Goal: Task Accomplishment & Management: Complete application form

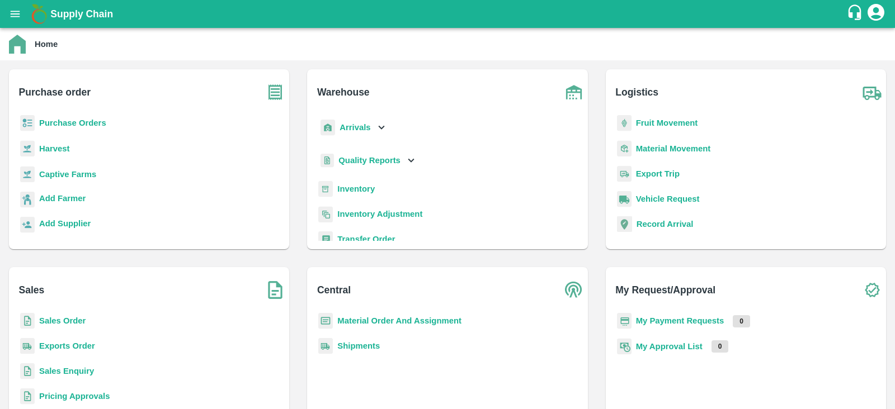
click at [354, 191] on b "Inventory" at bounding box center [355, 189] width 37 height 9
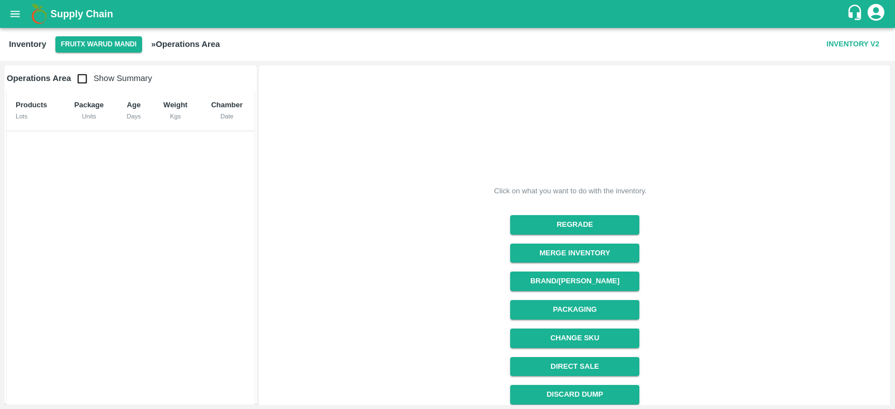
scroll to position [119, 0]
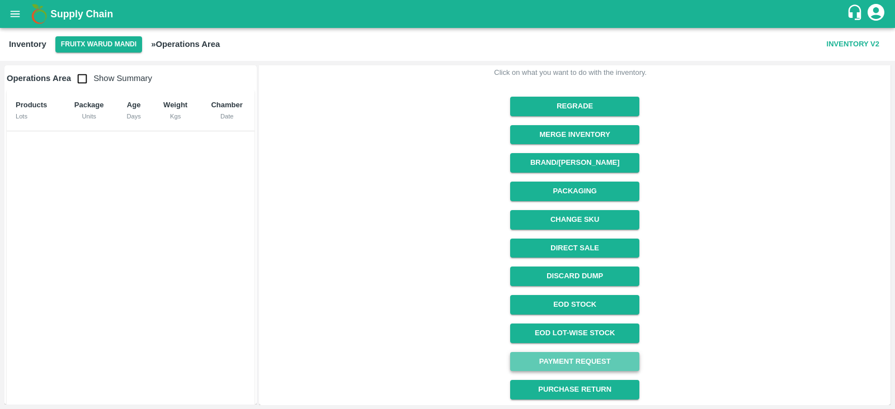
click at [563, 356] on link "Payment Request" at bounding box center [574, 362] width 129 height 20
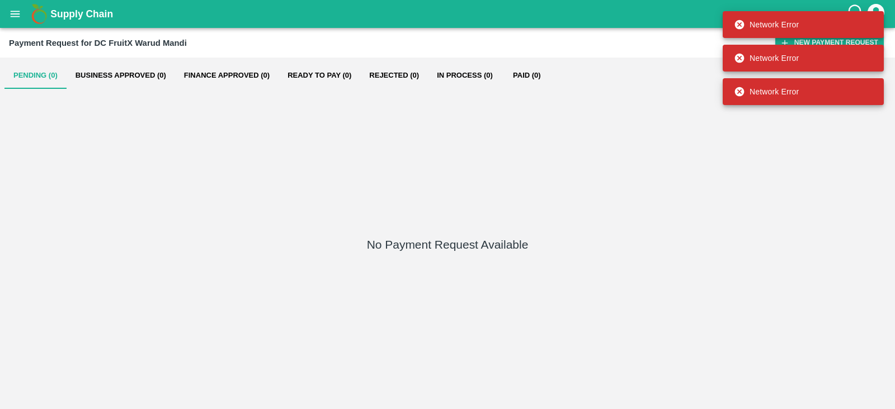
click at [327, 34] on div "Payment Request for DC FruitX Warud Mandi New Payment Request" at bounding box center [447, 43] width 895 height 30
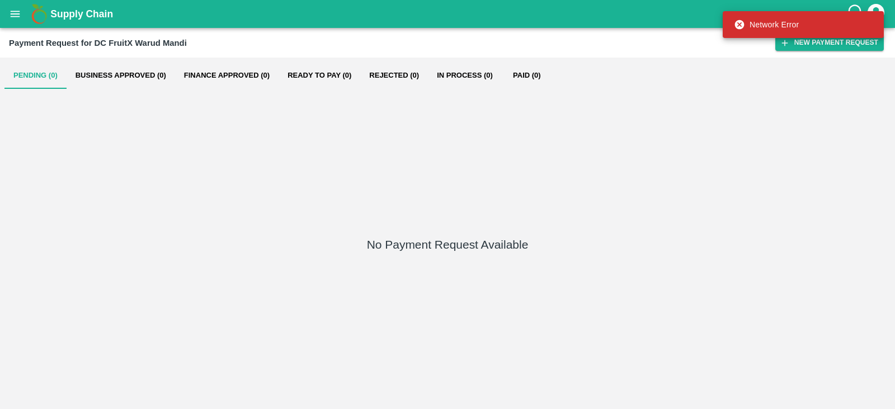
click at [801, 40] on div "Network Error" at bounding box center [803, 25] width 161 height 34
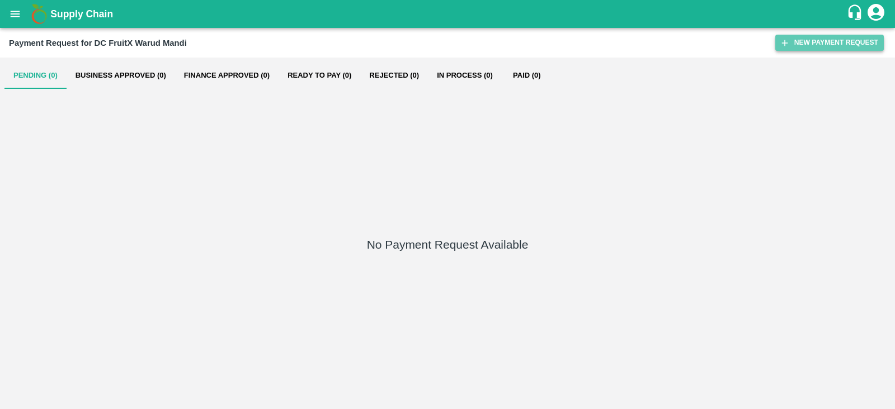
click at [830, 44] on button "New Payment Request" at bounding box center [829, 43] width 109 height 16
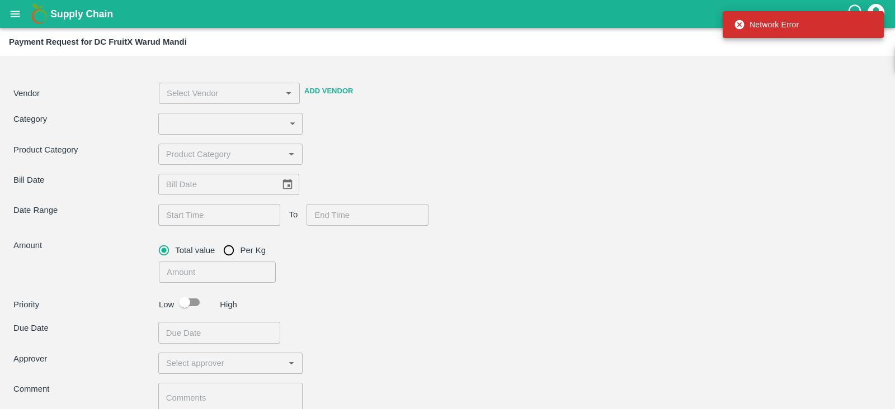
click at [738, 24] on icon at bounding box center [740, 25] width 10 height 10
click at [319, 95] on button "Add Vendor" at bounding box center [329, 92] width 58 height 20
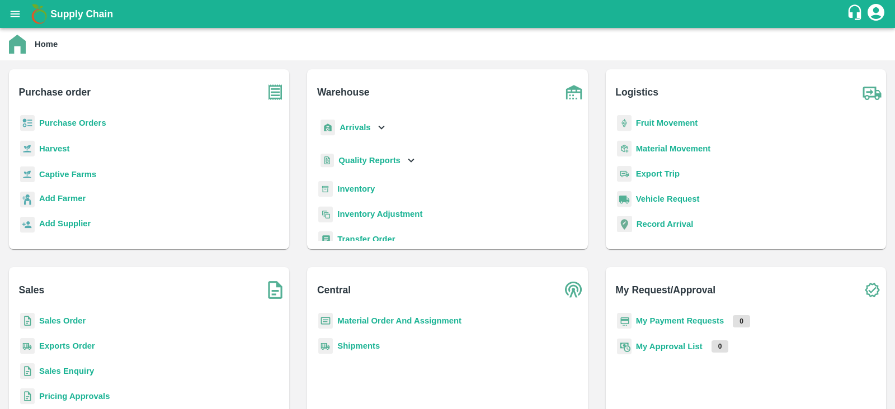
click at [347, 190] on b "Inventory" at bounding box center [355, 189] width 37 height 9
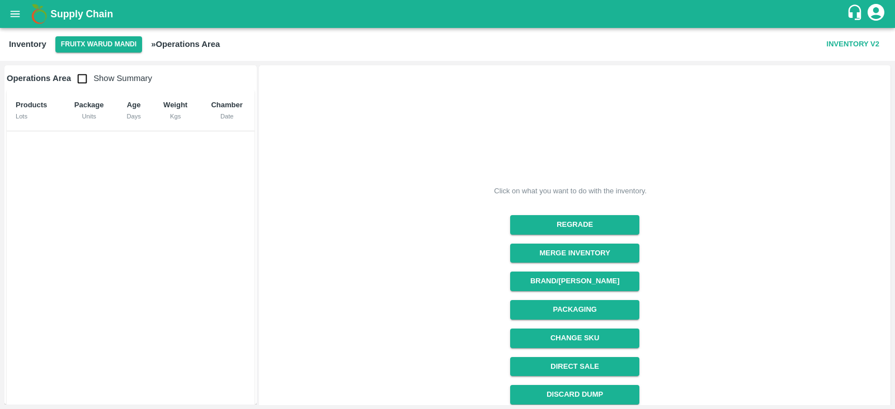
click at [889, 272] on div "Click on what you want to do with the inventory. Regrade Merge Inventory Brand/…" at bounding box center [574, 234] width 631 height 339
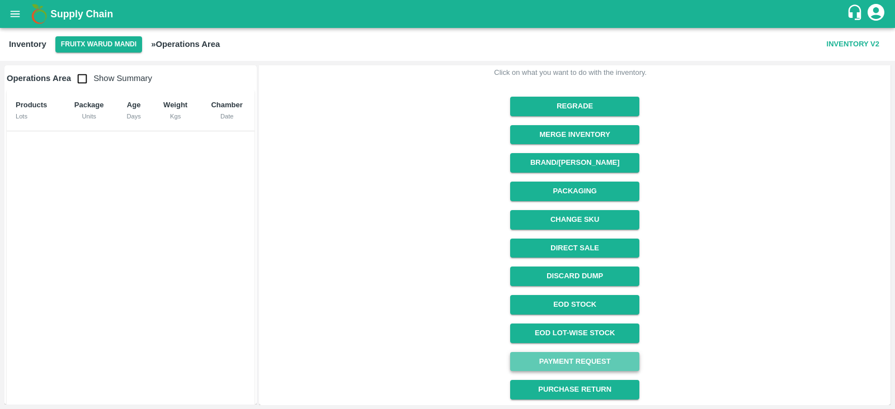
click at [562, 359] on link "Payment Request" at bounding box center [574, 362] width 129 height 20
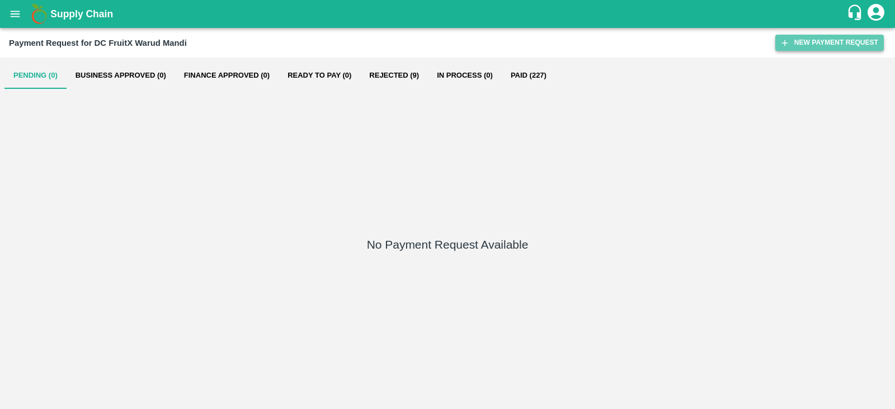
click at [827, 45] on button "New Payment Request" at bounding box center [829, 43] width 109 height 16
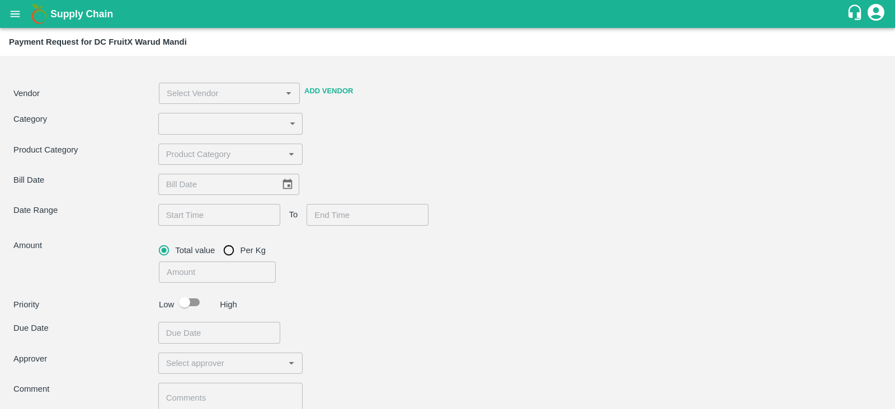
click at [320, 91] on button "Add Vendor" at bounding box center [329, 92] width 58 height 20
